Goal: Find specific page/section: Find specific page/section

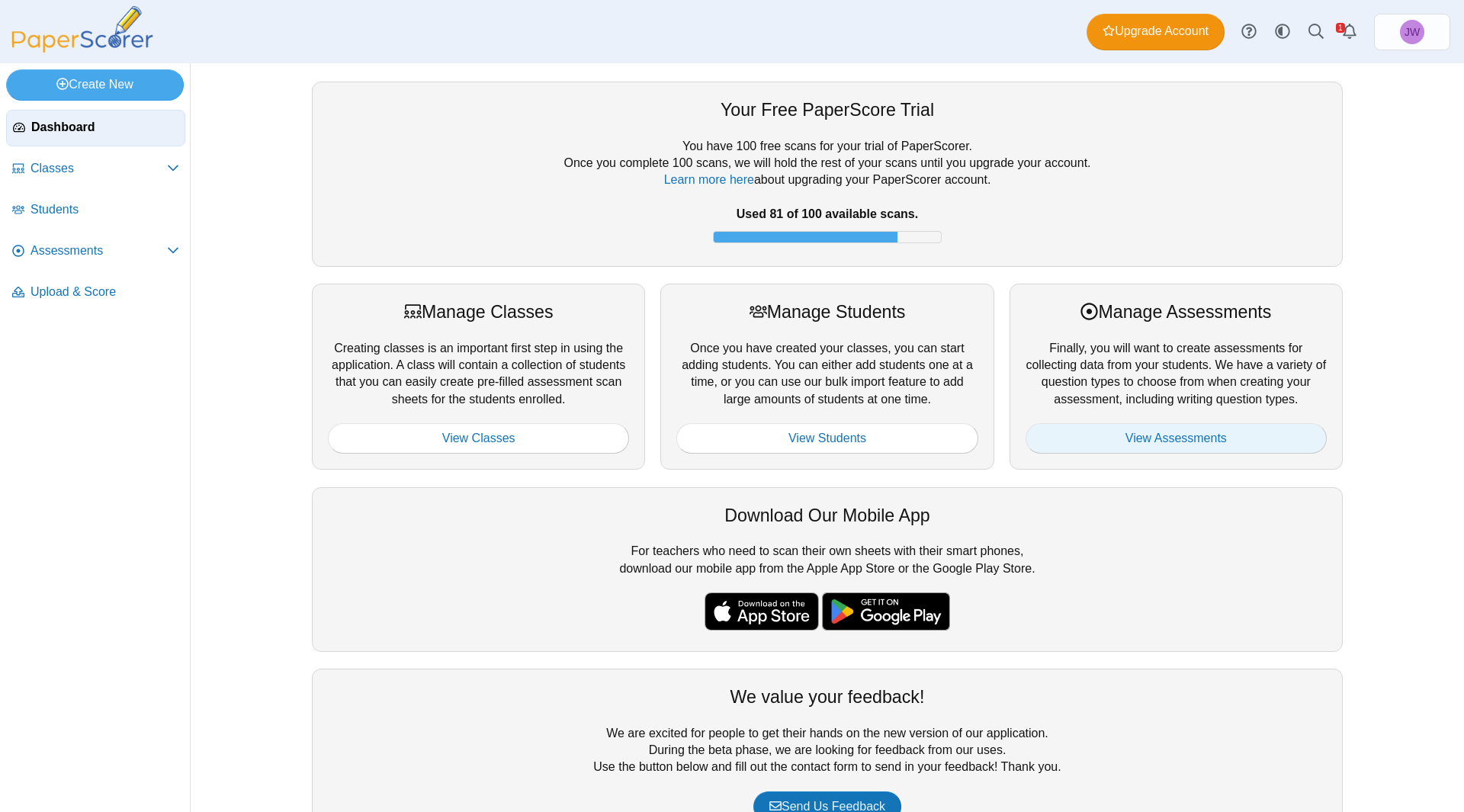
click at [1119, 434] on link "View Assessments" at bounding box center [1175, 439] width 301 height 31
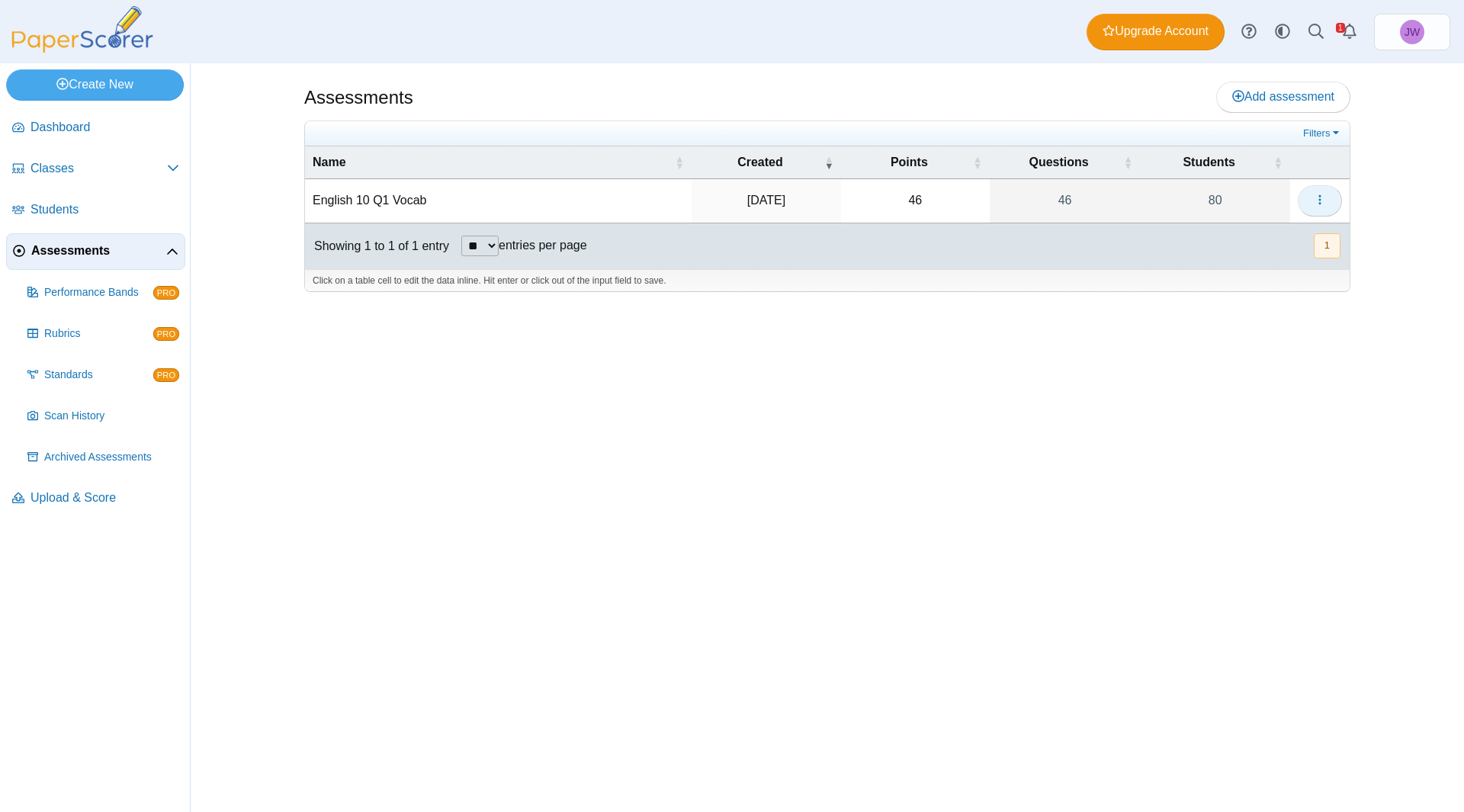
click at [1307, 207] on button "button" at bounding box center [1320, 200] width 44 height 31
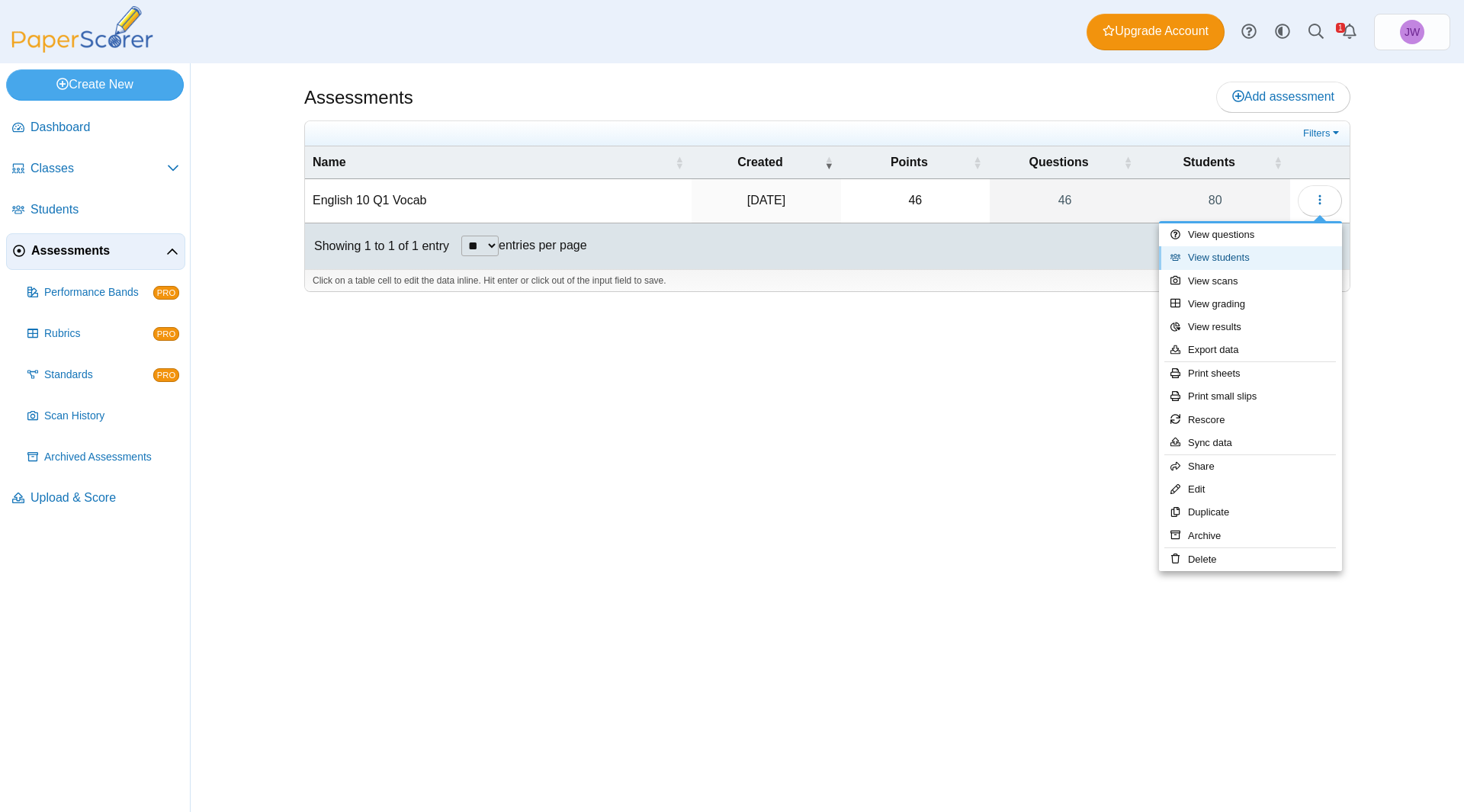
click at [1267, 262] on link "View students" at bounding box center [1250, 258] width 183 height 23
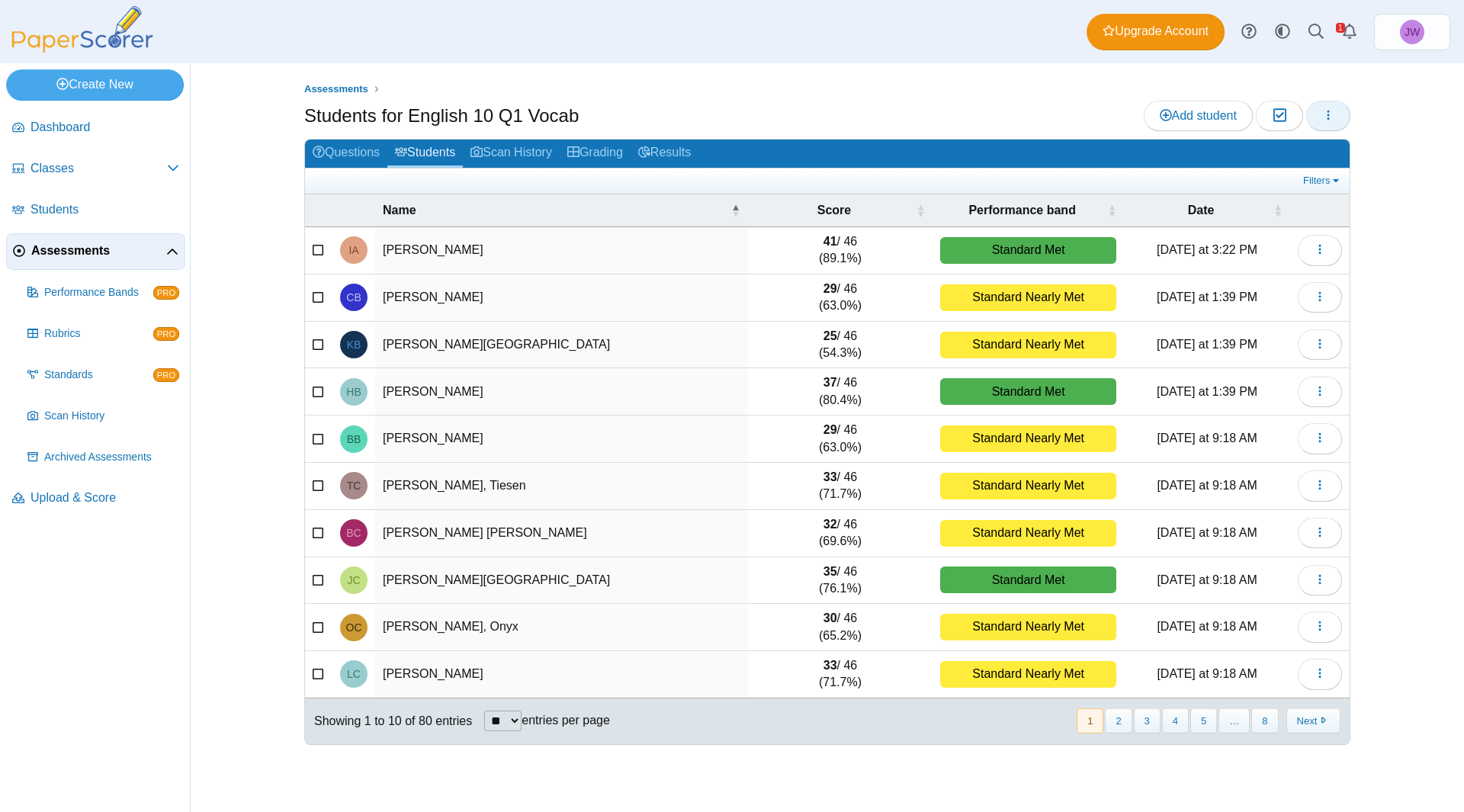
click at [1325, 115] on icon "button" at bounding box center [1327, 114] width 13 height 13
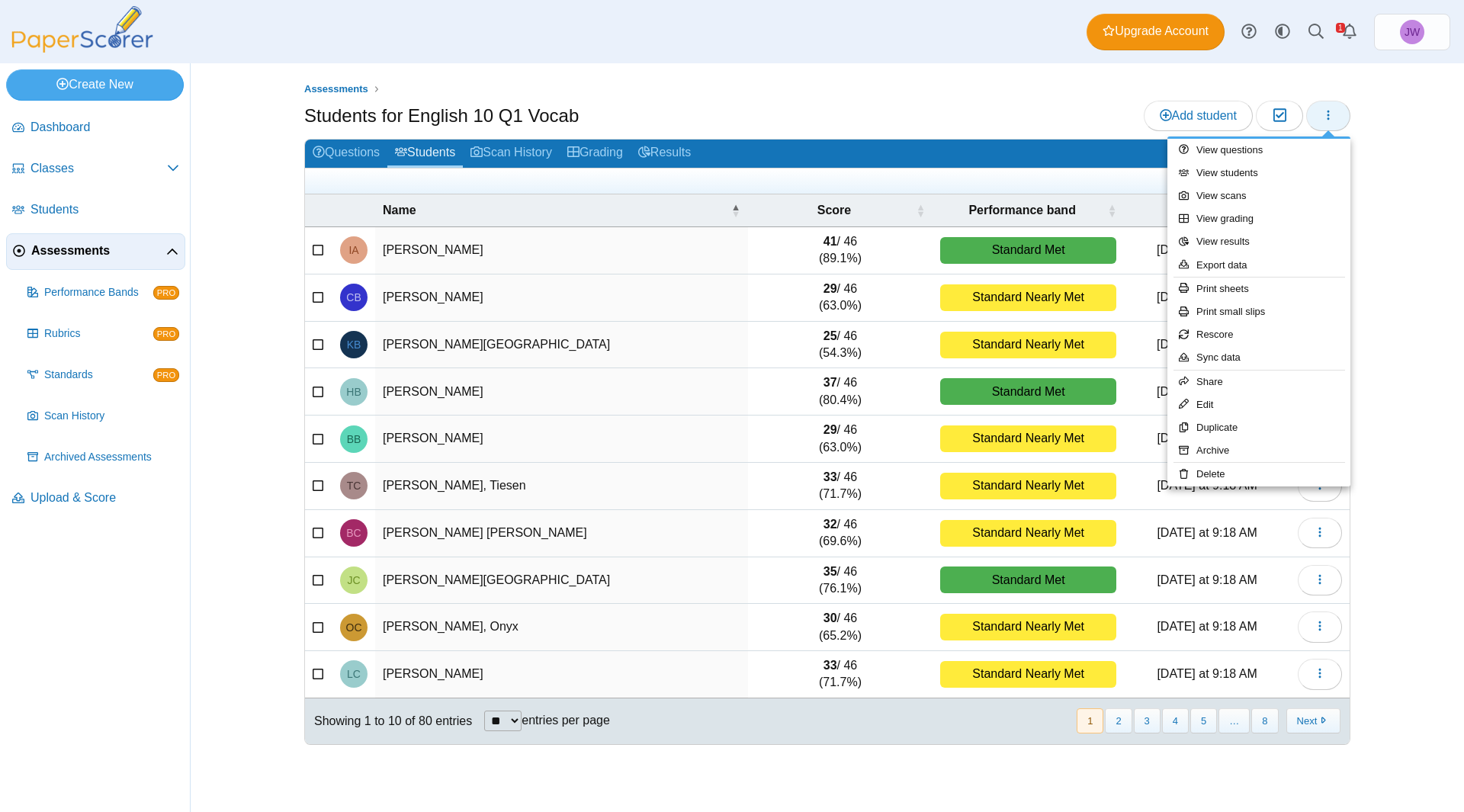
click at [1325, 115] on icon "button" at bounding box center [1327, 114] width 13 height 13
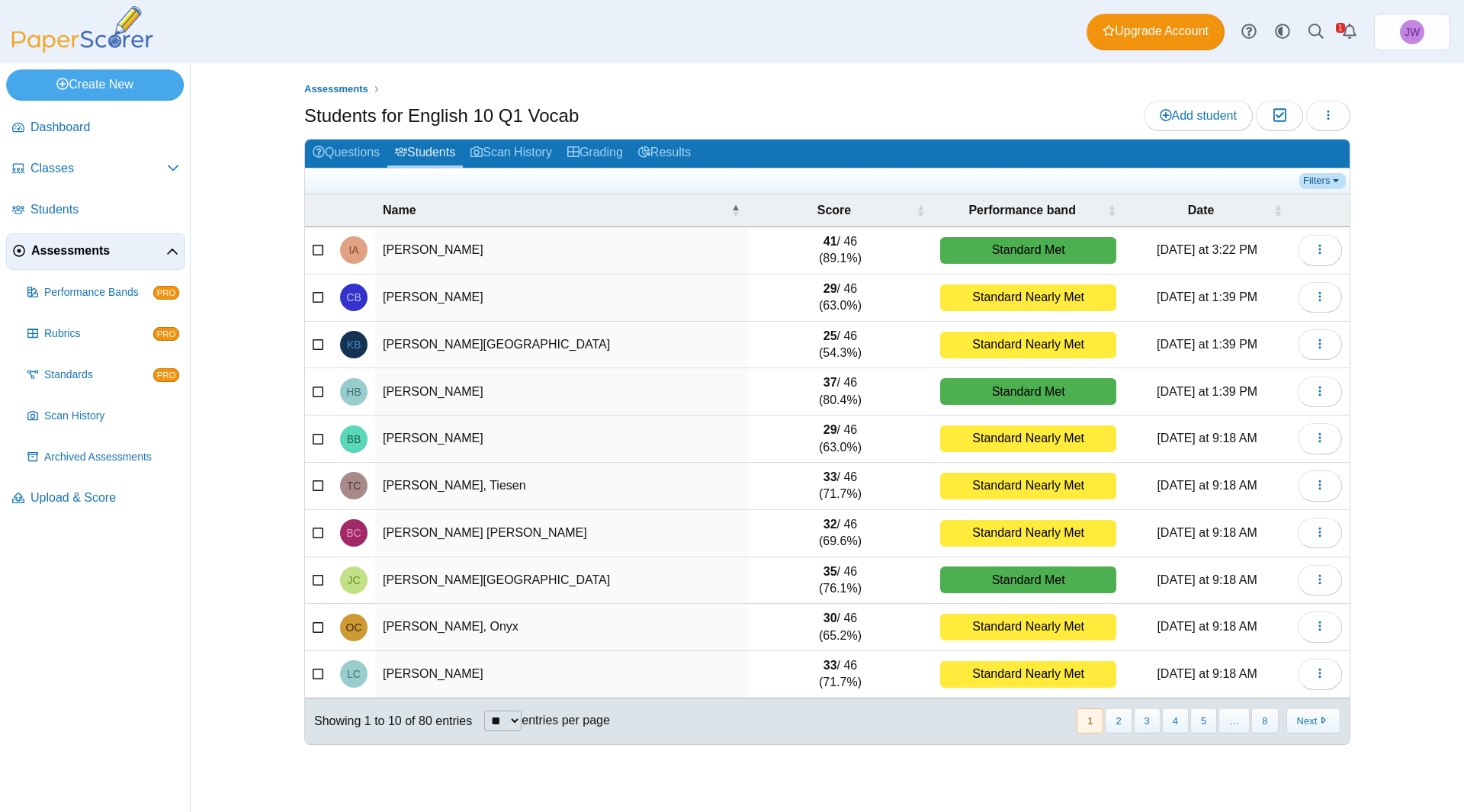
click at [1322, 178] on link "Filters" at bounding box center [1323, 181] width 46 height 15
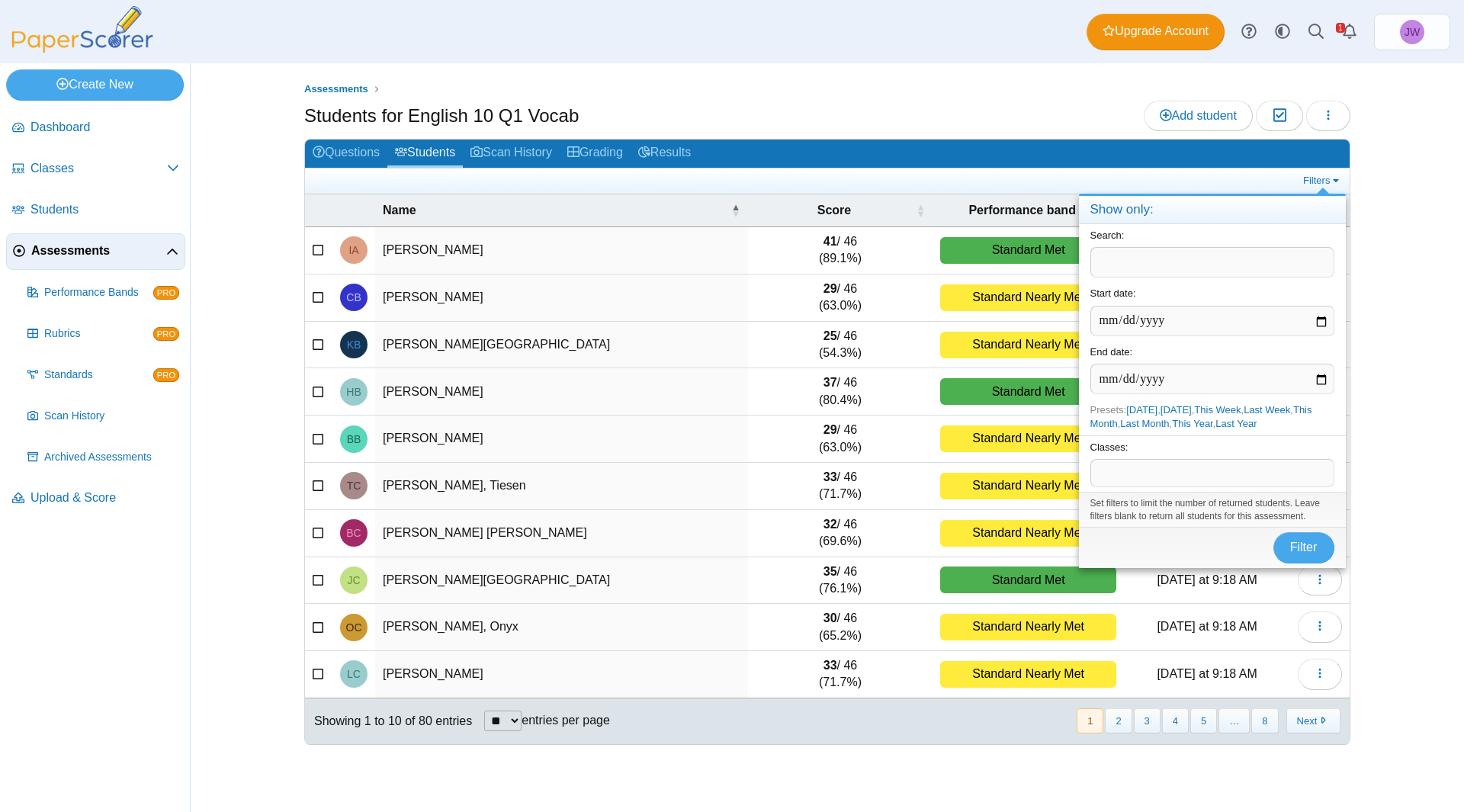
click at [1254, 255] on input "text" at bounding box center [1212, 263] width 244 height 31
type input "*****"
click at [1273, 532] on button "Filter" at bounding box center [1303, 547] width 61 height 31
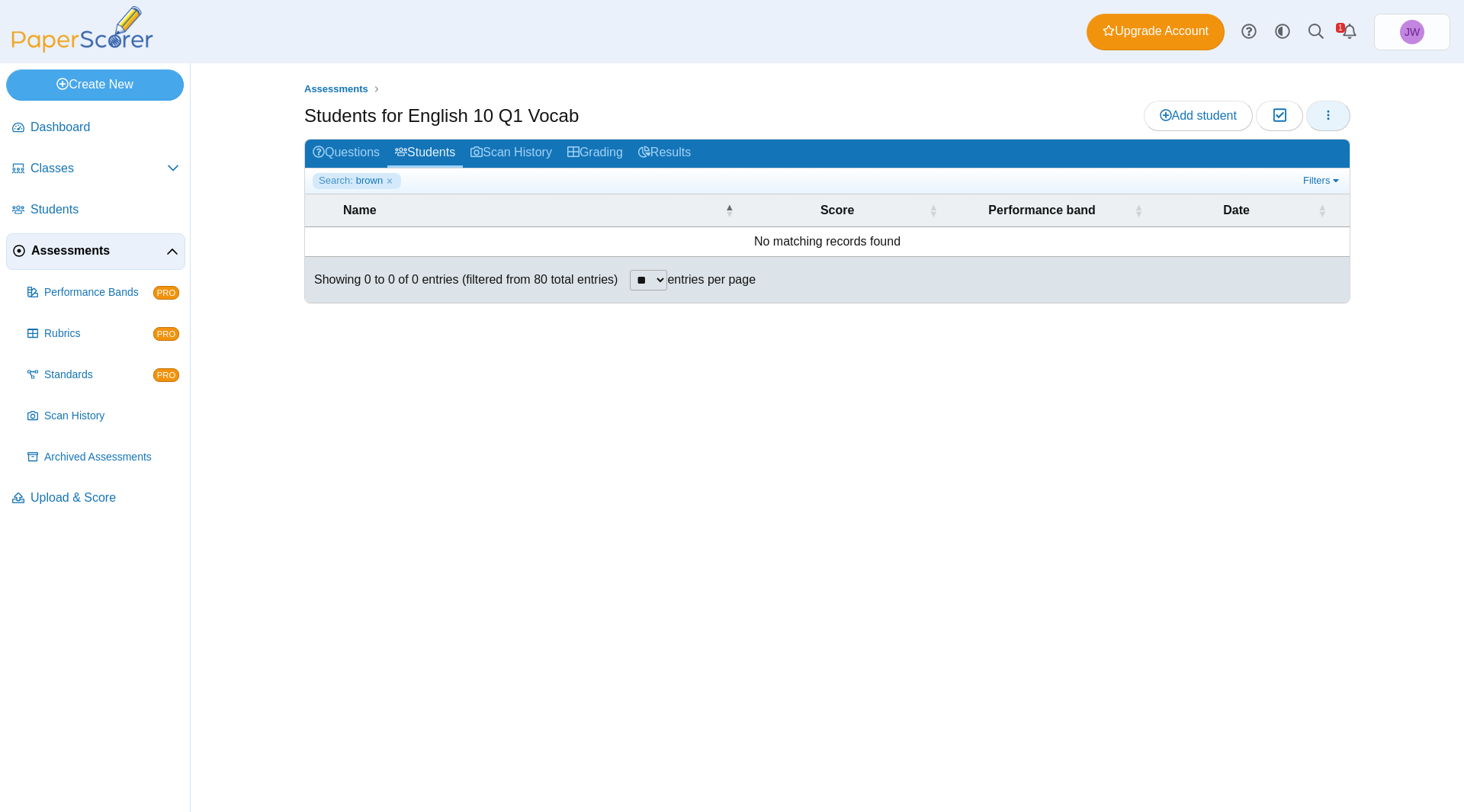
click at [1326, 113] on icon "button" at bounding box center [1327, 114] width 13 height 13
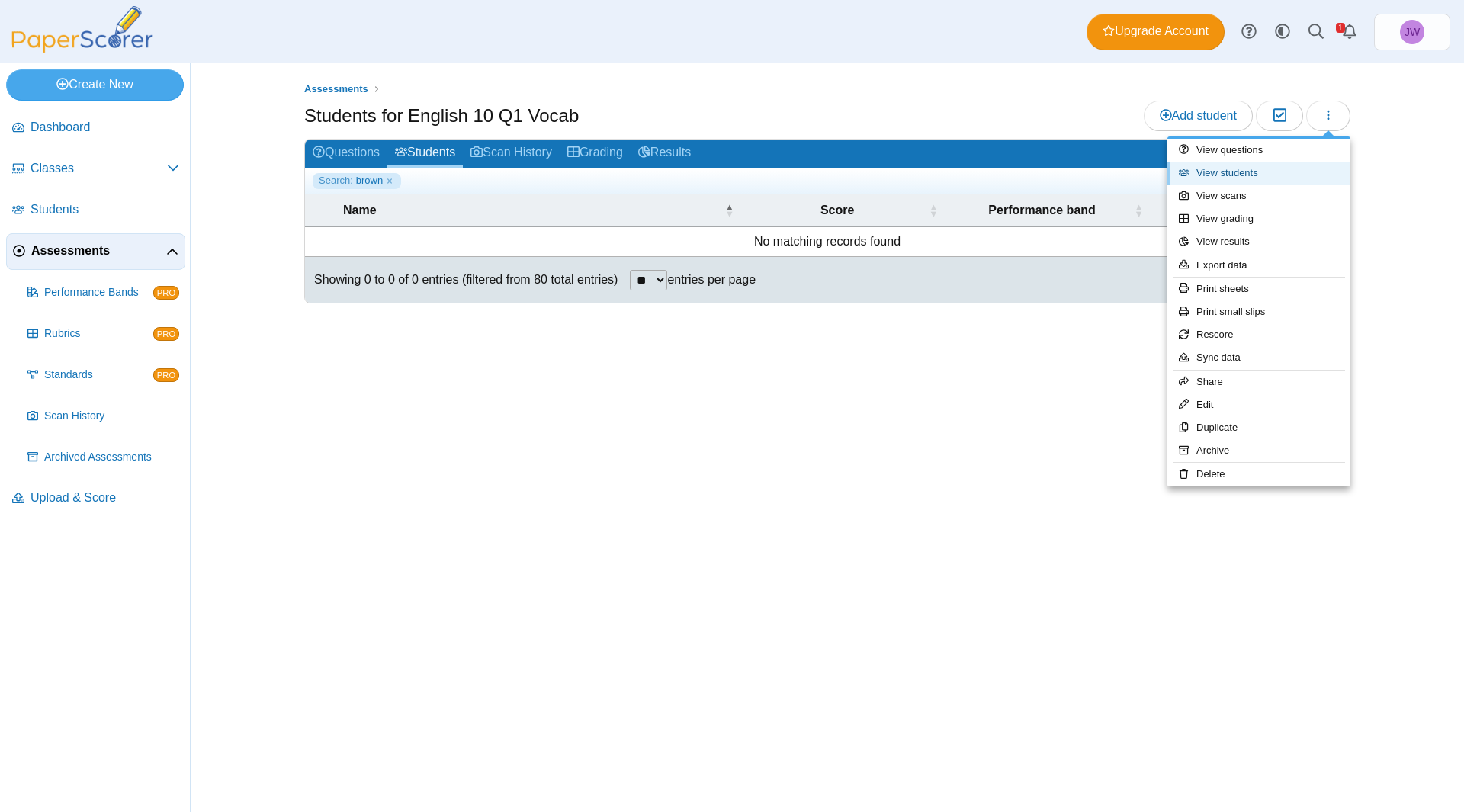
click at [1284, 170] on link "View students" at bounding box center [1259, 173] width 183 height 23
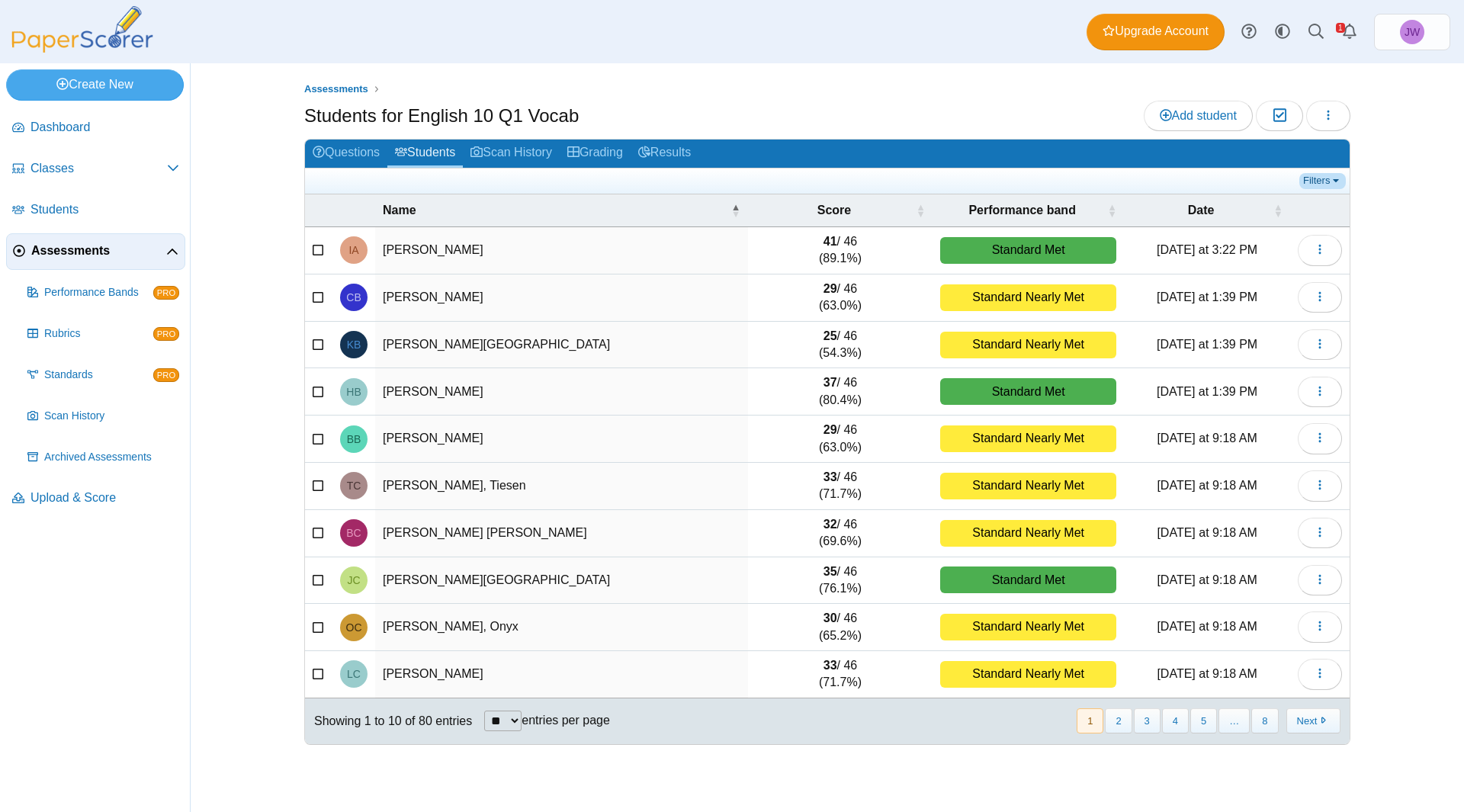
click at [1322, 179] on link "Filters" at bounding box center [1323, 181] width 46 height 15
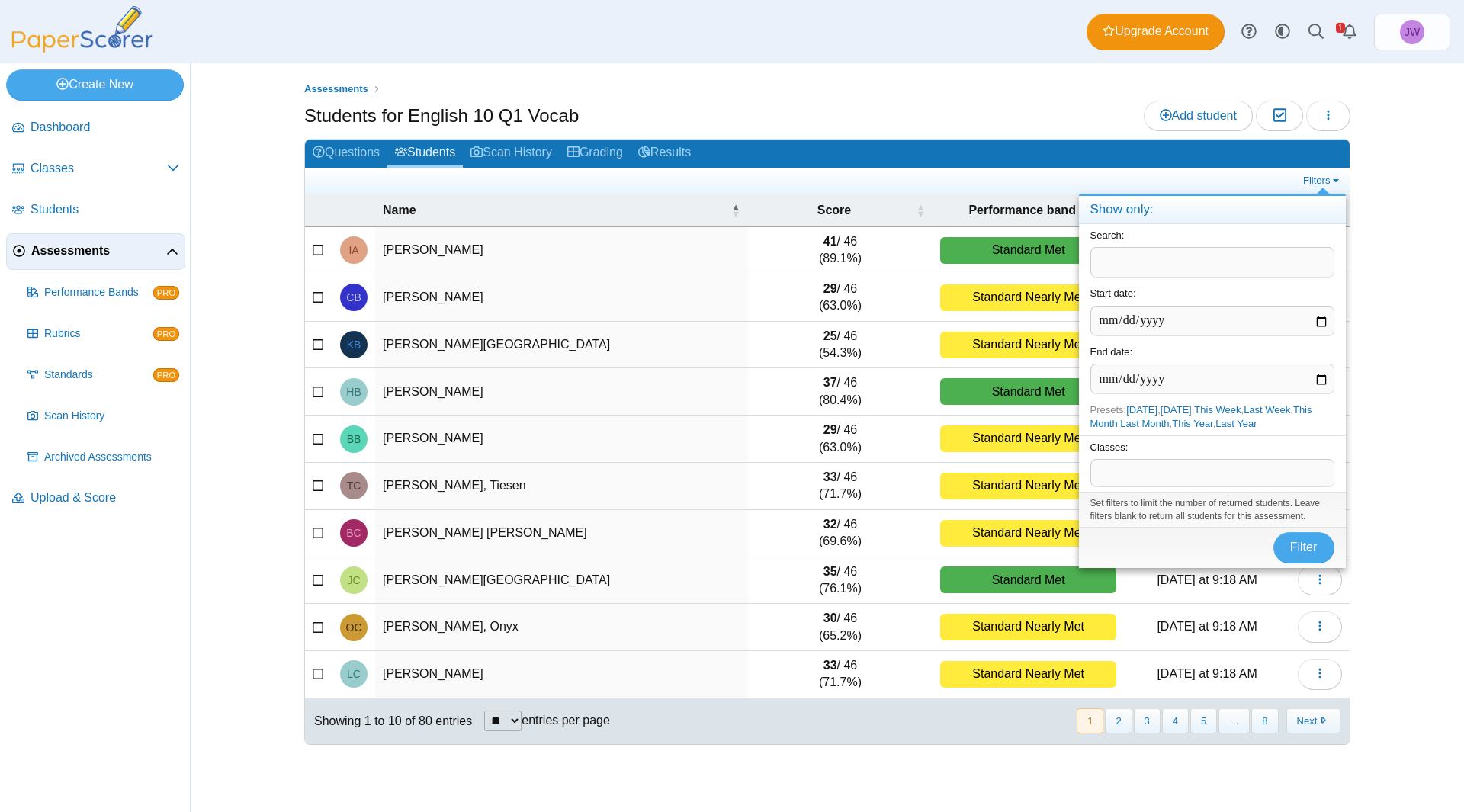
click at [1190, 475] on span at bounding box center [1212, 472] width 243 height 26
click at [1291, 543] on span "Filter" at bounding box center [1303, 546] width 28 height 13
